Goal: Contribute content: Add original content to the website for others to see

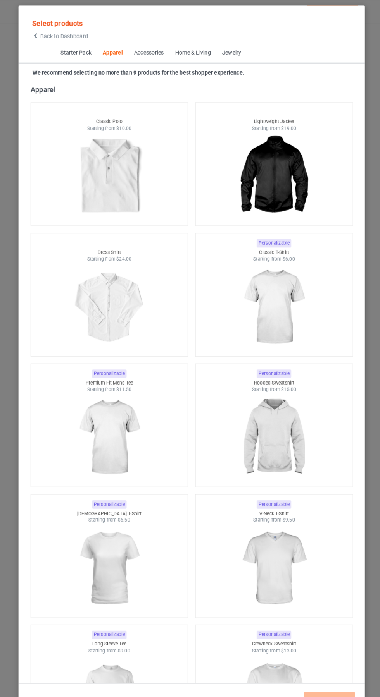
click at [39, 35] on icon at bounding box center [39, 34] width 7 height 5
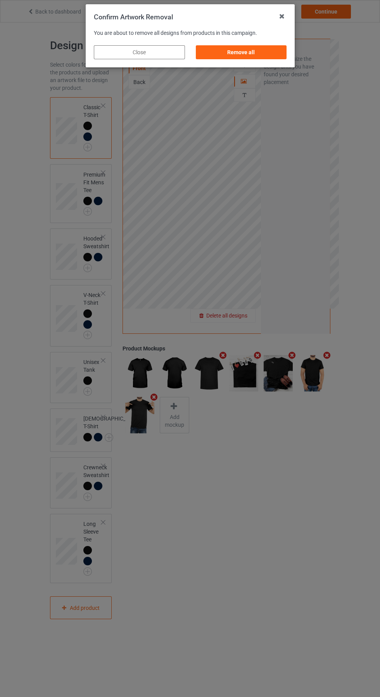
click at [230, 49] on div "Remove all" at bounding box center [240, 52] width 91 height 14
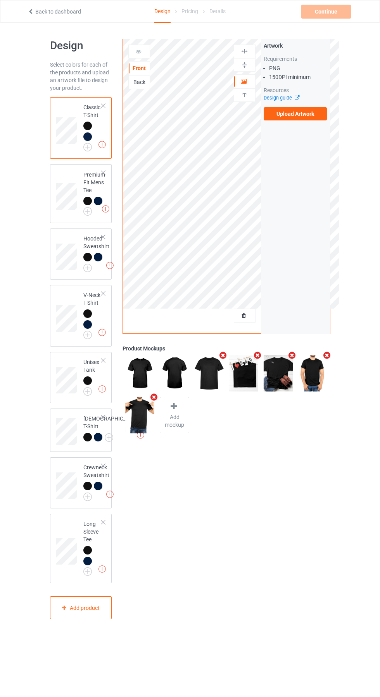
click at [289, 114] on label "Upload Artwork" at bounding box center [295, 113] width 64 height 13
click at [0, 0] on input "Upload Artwork" at bounding box center [0, 0] width 0 height 0
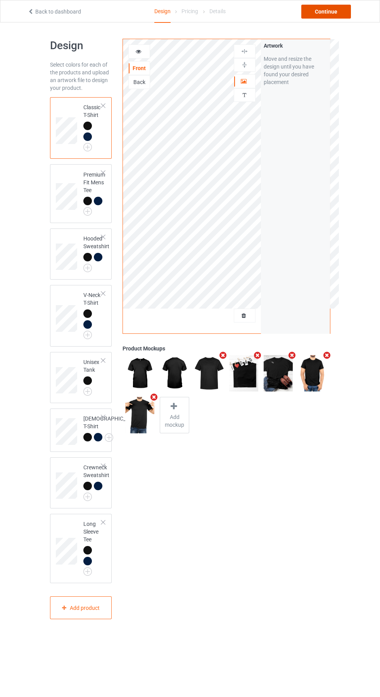
click at [321, 10] on div "Continue" at bounding box center [326, 12] width 50 height 14
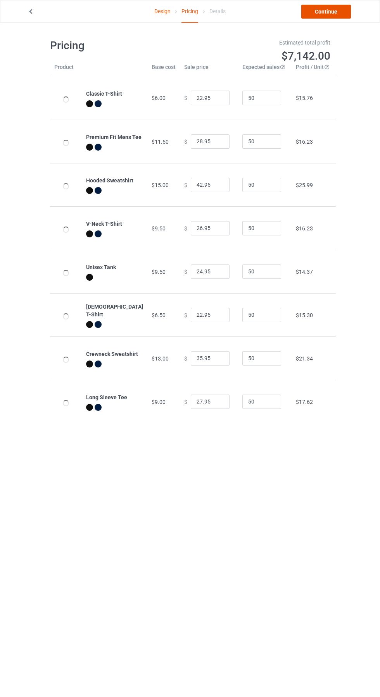
click at [318, 12] on link "Continue" at bounding box center [326, 12] width 50 height 14
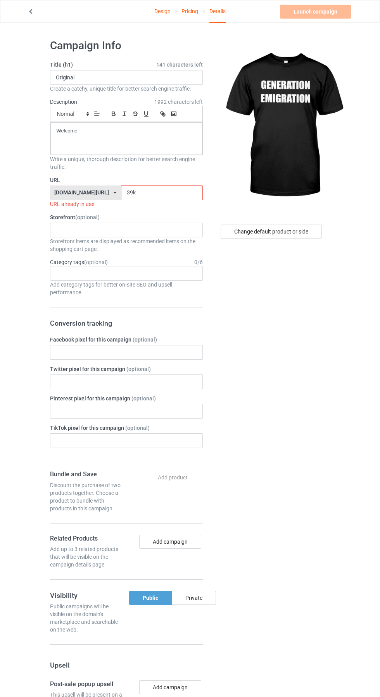
click at [150, 192] on input "39k" at bounding box center [162, 193] width 82 height 15
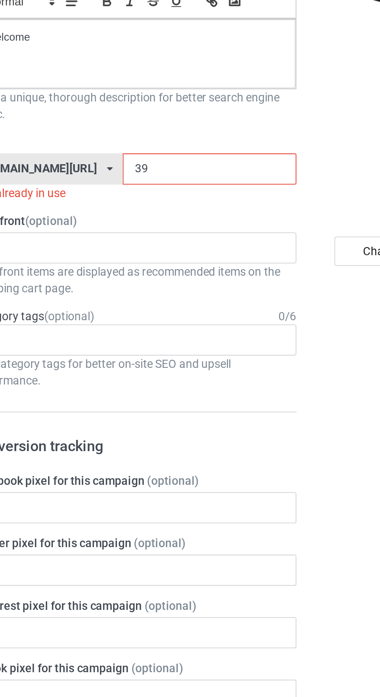
type input "3"
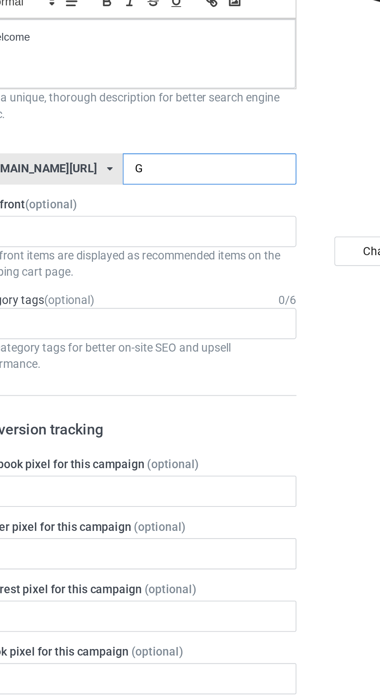
type input "Ge"
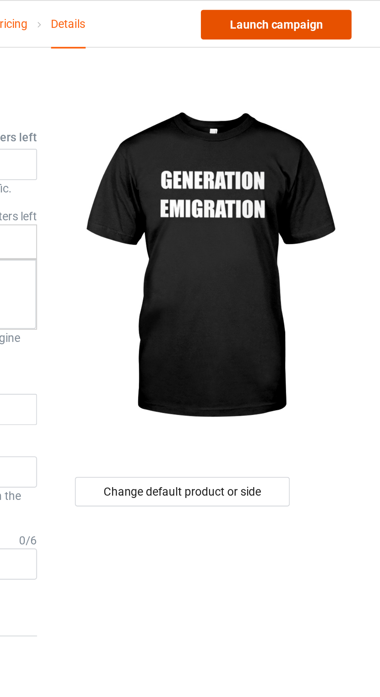
click at [333, 15] on link "Launch campaign" at bounding box center [315, 12] width 71 height 14
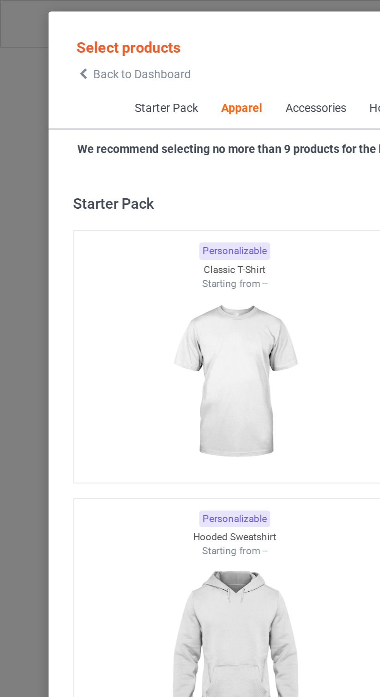
scroll to position [414, 0]
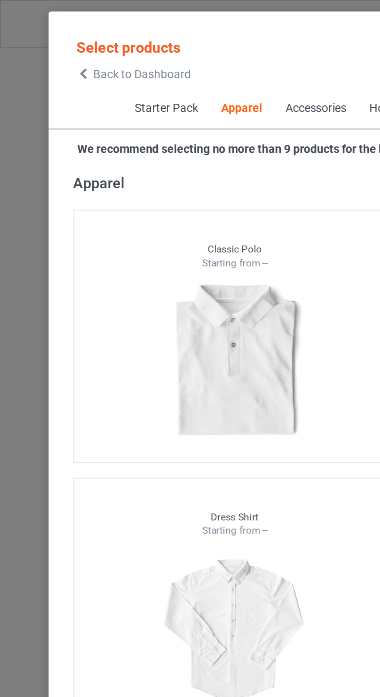
click at [53, 35] on span "Back to Dashboard" at bounding box center [67, 35] width 46 height 6
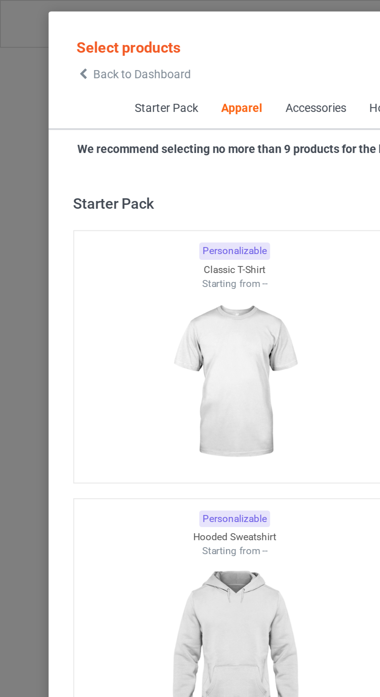
scroll to position [414, 0]
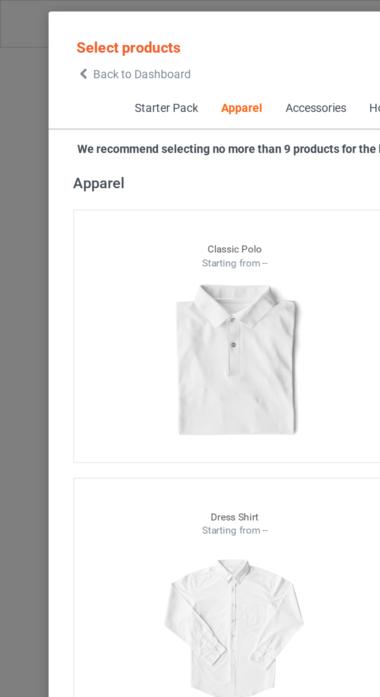
click at [40, 33] on icon at bounding box center [39, 34] width 7 height 5
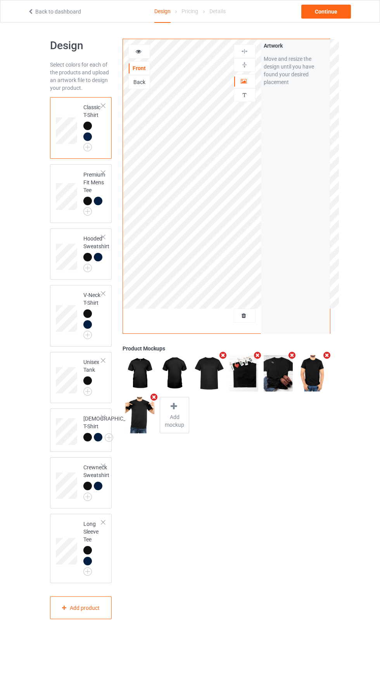
click at [248, 315] on div at bounding box center [244, 316] width 21 height 8
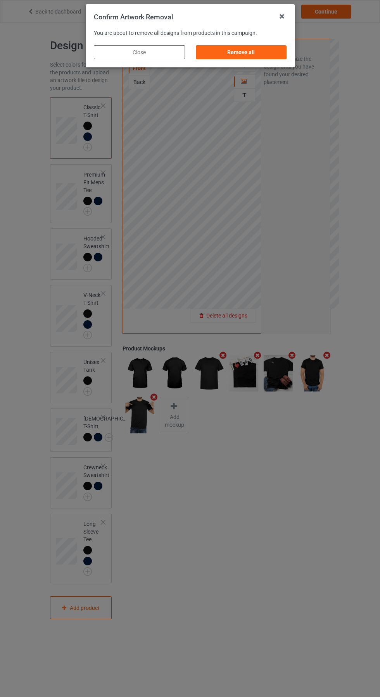
click at [236, 50] on div "Remove all" at bounding box center [240, 52] width 91 height 14
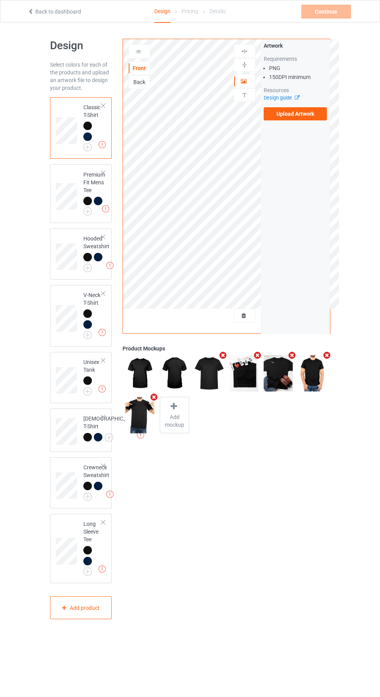
click at [301, 109] on label "Upload Artwork" at bounding box center [295, 113] width 64 height 13
click at [0, 0] on input "Upload Artwork" at bounding box center [0, 0] width 0 height 0
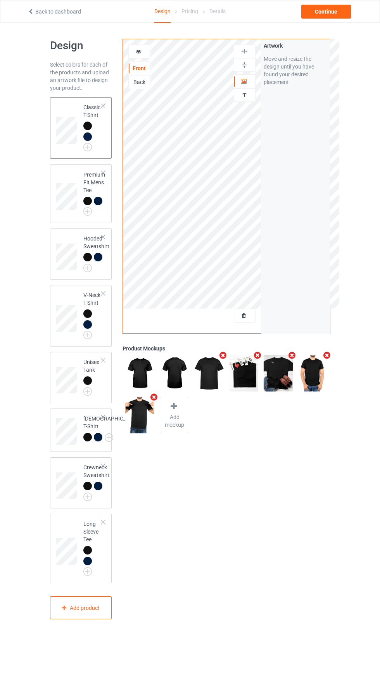
click at [0, 0] on img at bounding box center [0, 0] width 0 height 0
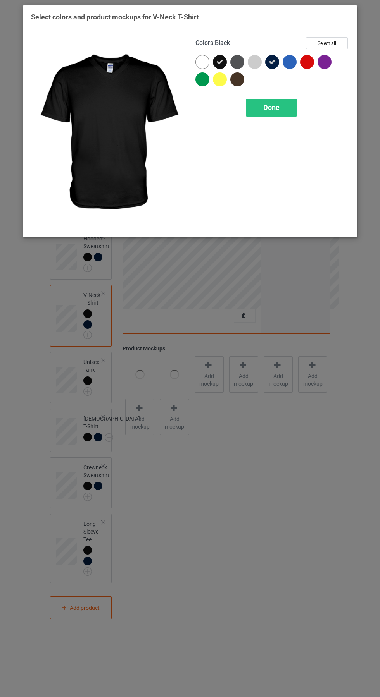
click at [270, 109] on span "Done" at bounding box center [271, 107] width 16 height 8
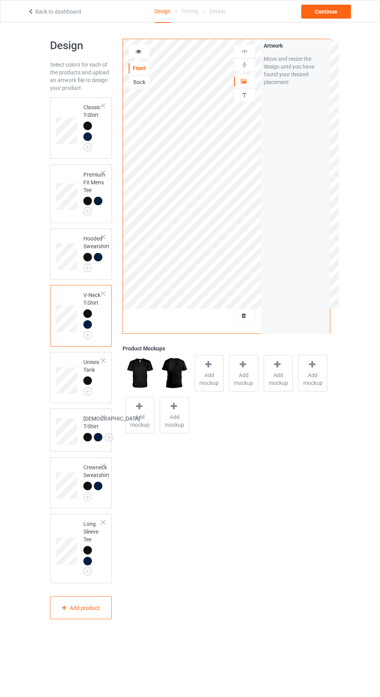
click at [0, 0] on img at bounding box center [0, 0] width 0 height 0
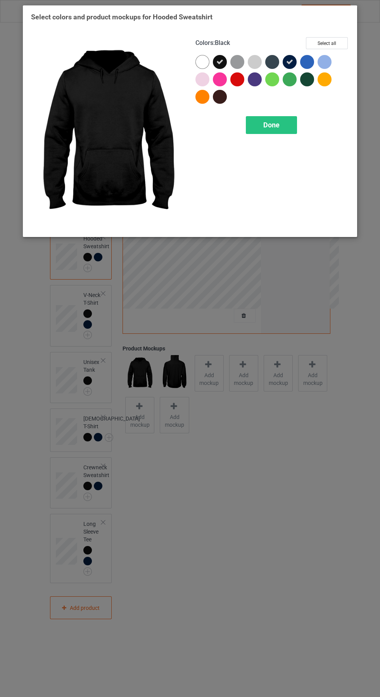
click at [275, 120] on div "Done" at bounding box center [271, 125] width 51 height 18
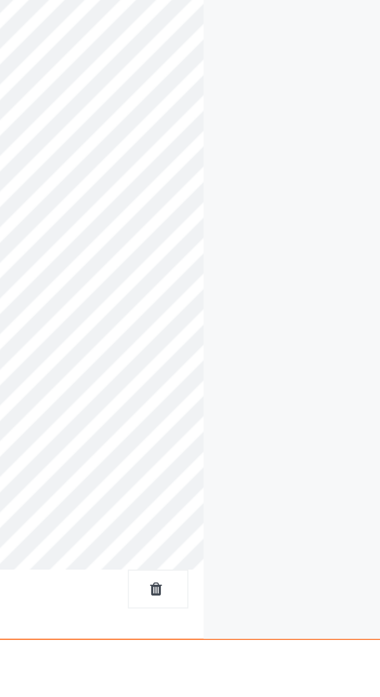
scroll to position [3, 0]
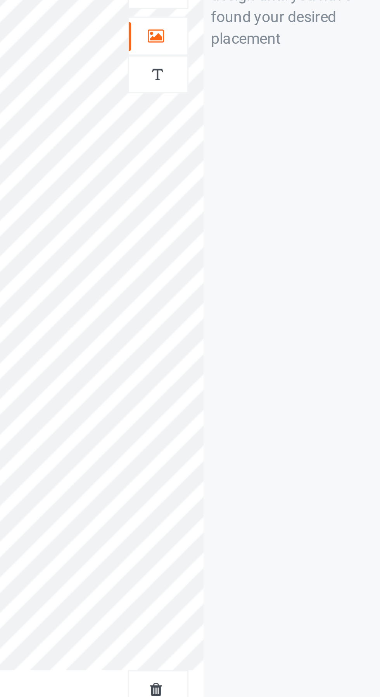
click at [241, 78] on icon at bounding box center [244, 76] width 7 height 5
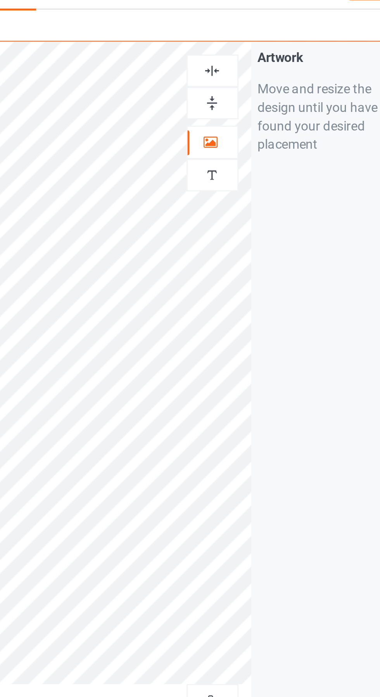
click at [246, 46] on img at bounding box center [244, 48] width 7 height 7
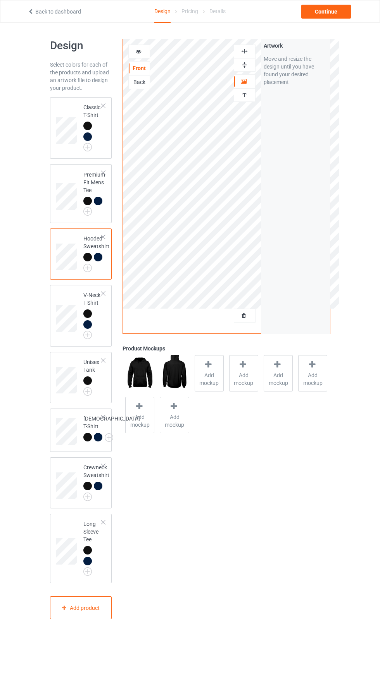
scroll to position [0, 0]
click at [333, 16] on div "Continue" at bounding box center [326, 12] width 50 height 14
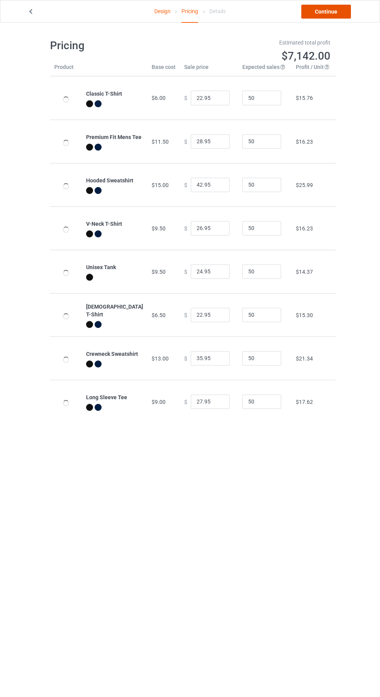
click at [337, 11] on link "Continue" at bounding box center [326, 12] width 50 height 14
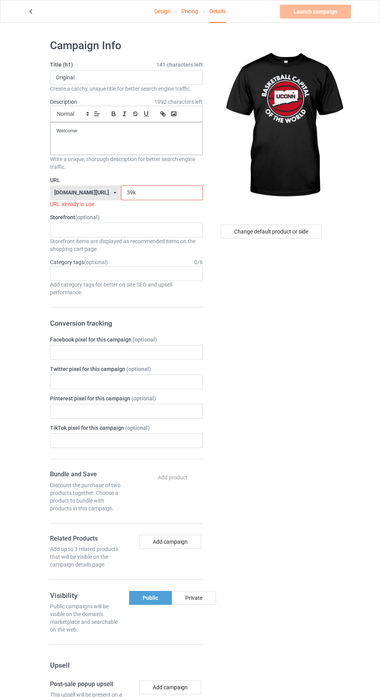
click at [153, 193] on input "39k" at bounding box center [162, 193] width 82 height 15
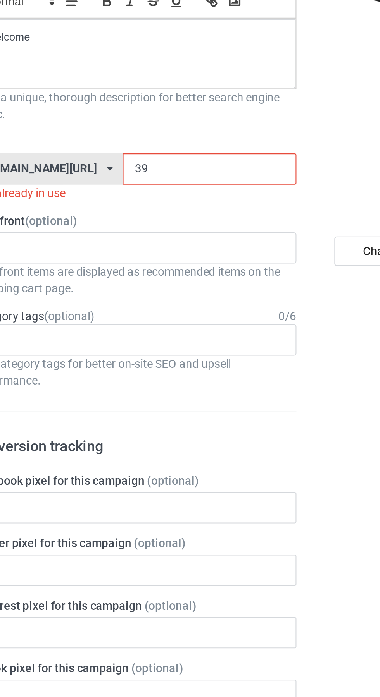
type input "3"
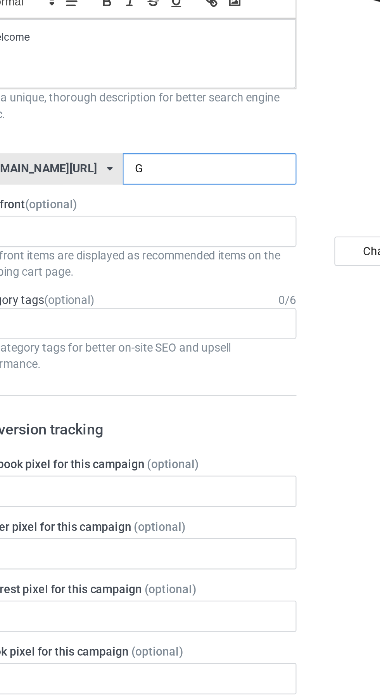
type input "Gf"
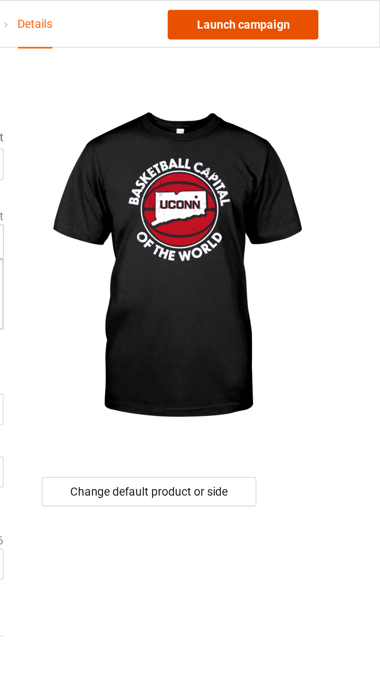
click at [333, 10] on link "Launch campaign" at bounding box center [315, 12] width 71 height 14
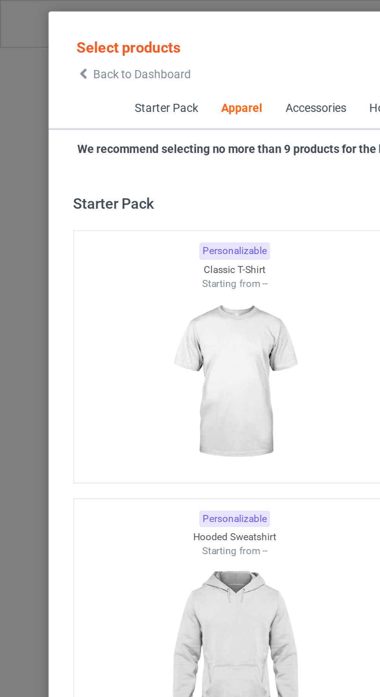
scroll to position [414, 0]
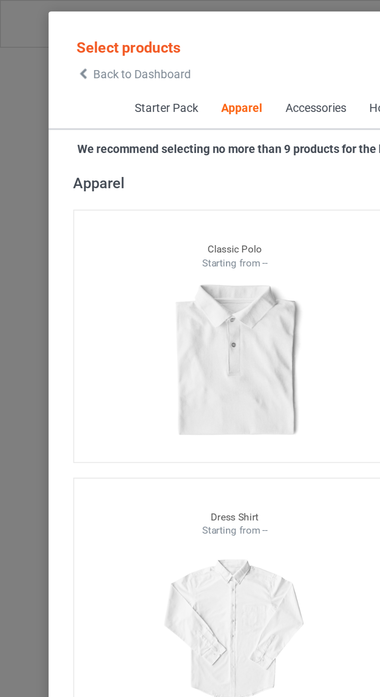
click at [39, 35] on icon at bounding box center [39, 34] width 7 height 5
